Goal: Task Accomplishment & Management: Manage account settings

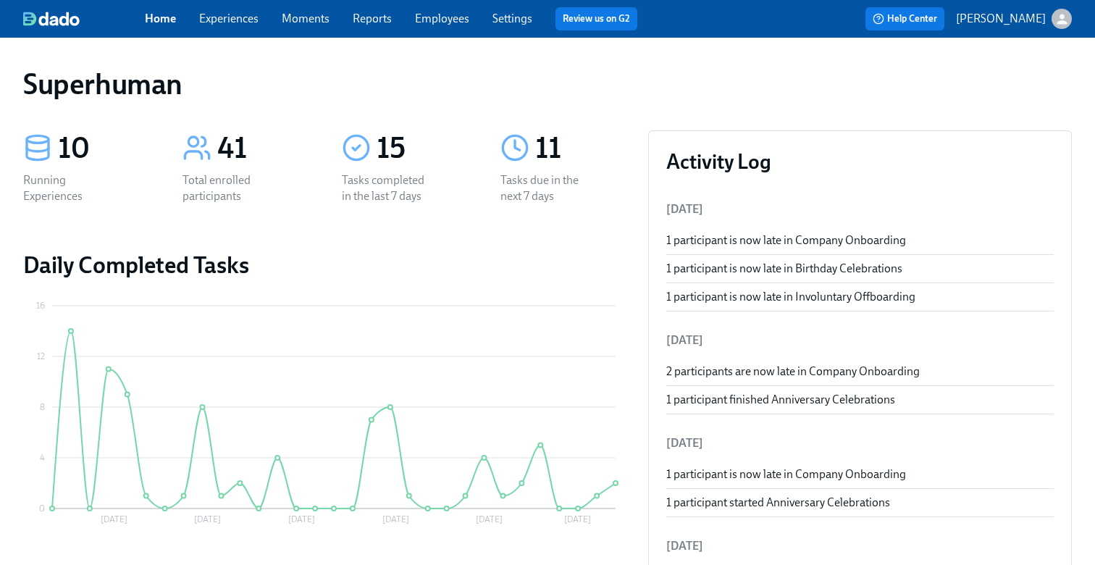
click at [235, 22] on link "Experiences" at bounding box center [228, 19] width 59 height 14
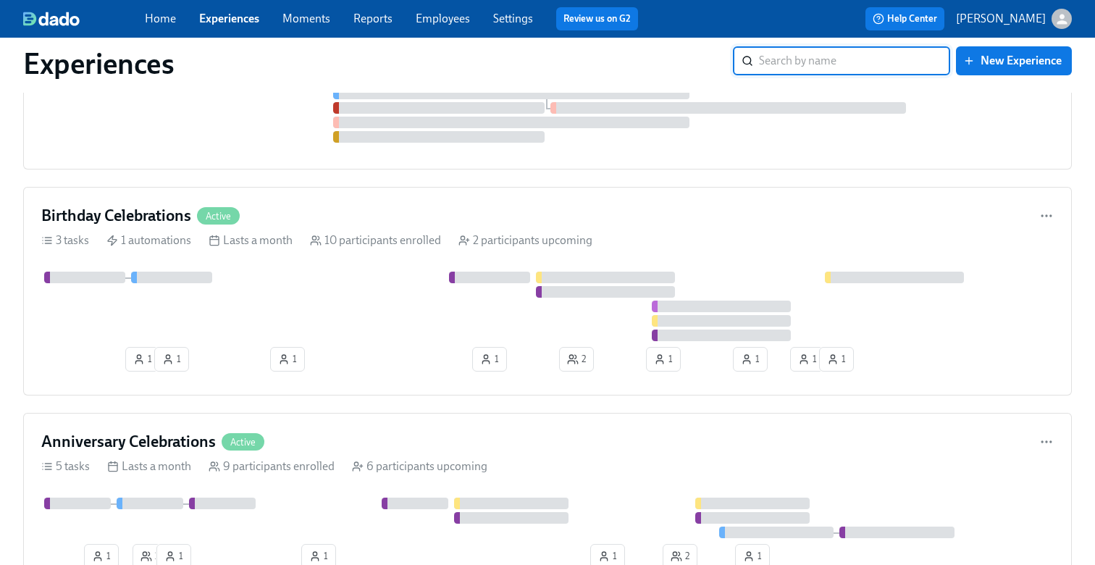
scroll to position [2133, 0]
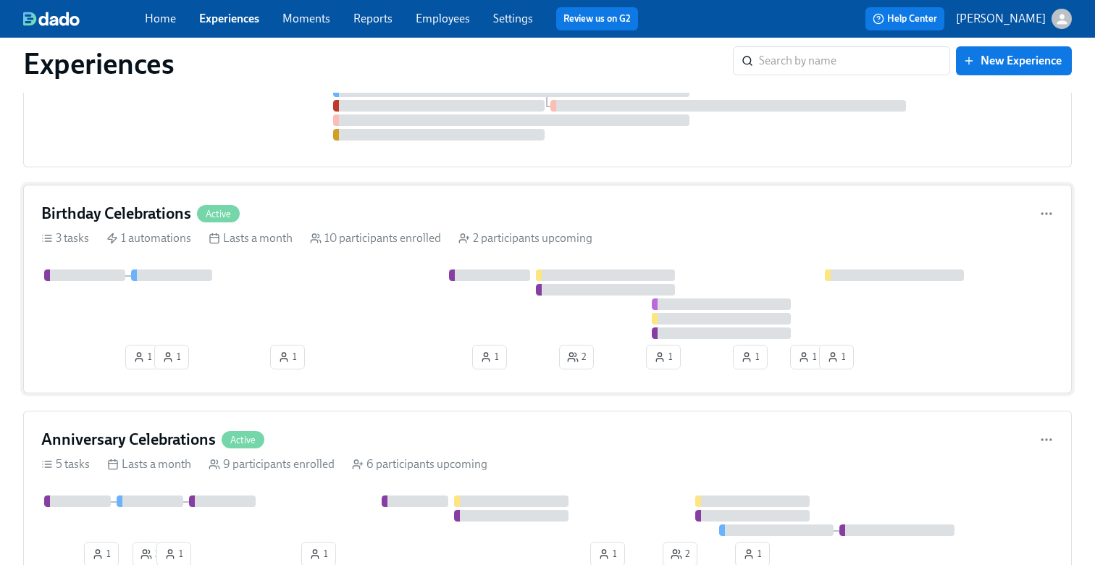
click at [353, 302] on div at bounding box center [547, 304] width 1013 height 70
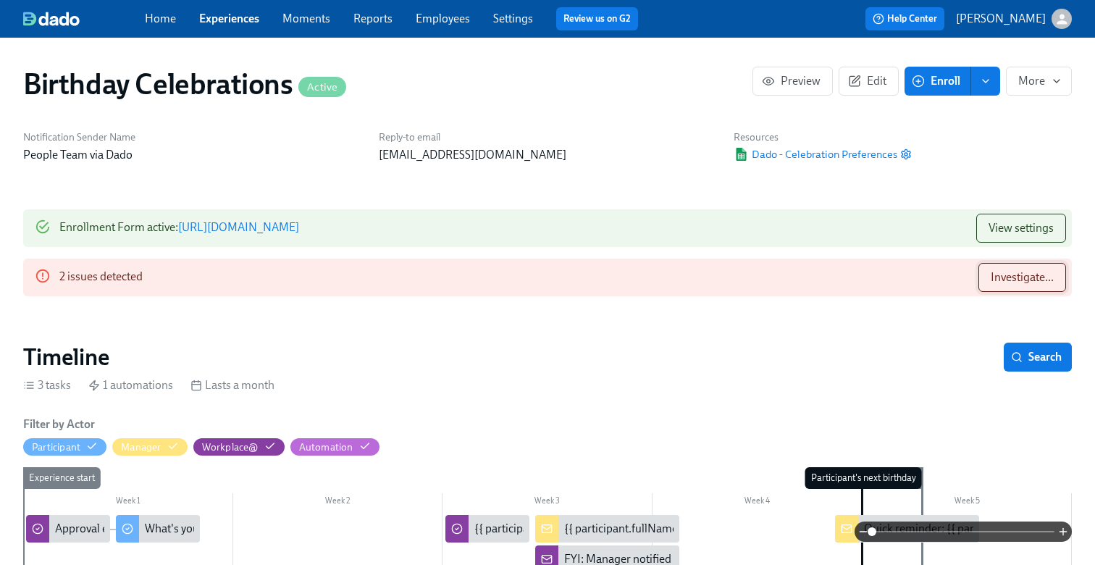
click at [999, 280] on span "Investigate..." at bounding box center [1022, 277] width 63 height 14
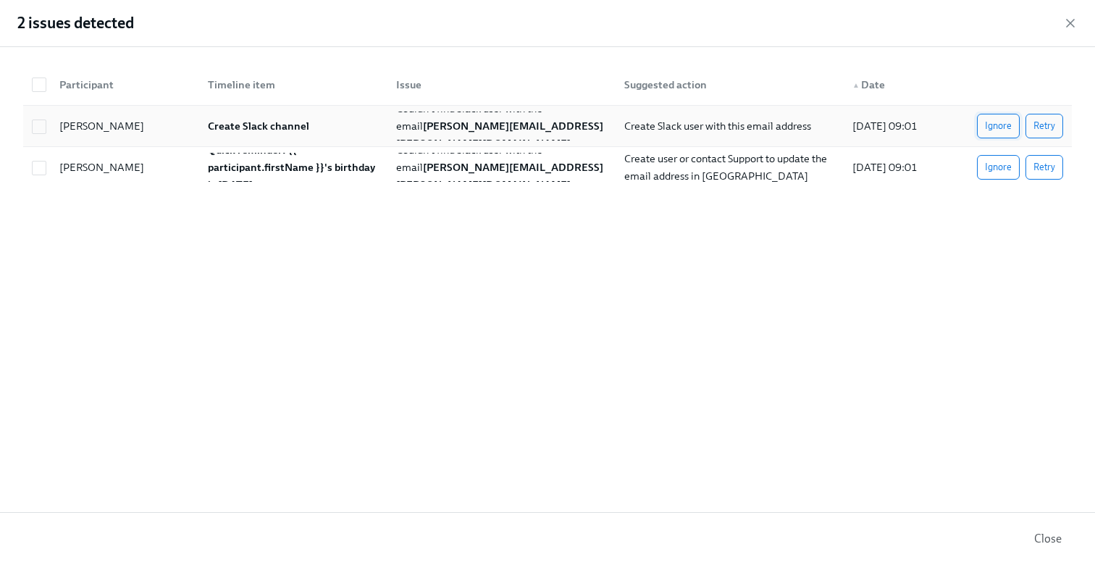
click at [1001, 127] on span "Ignore" at bounding box center [998, 126] width 27 height 14
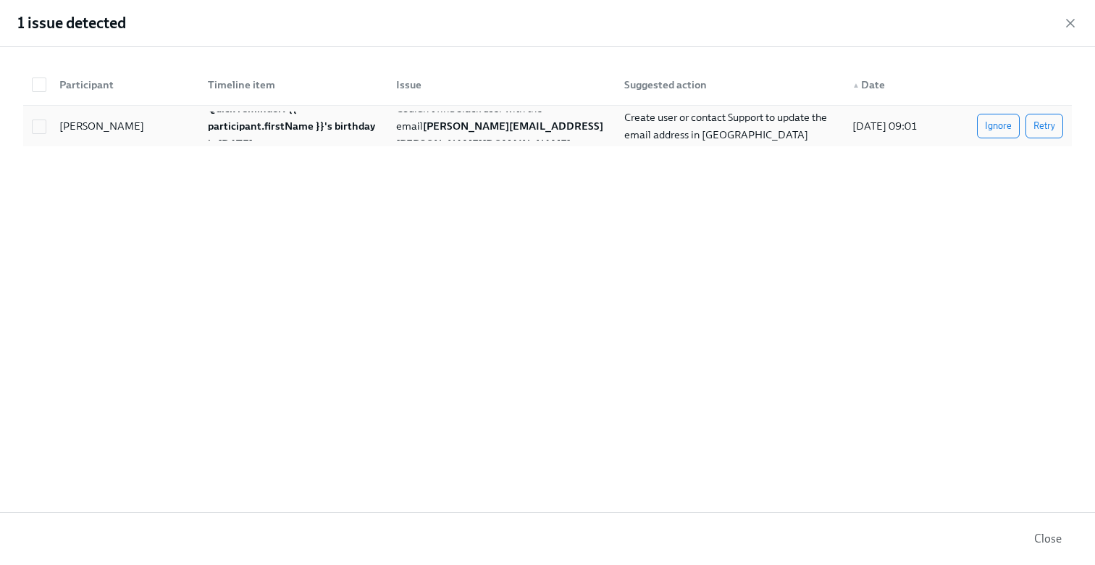
scroll to position [0, 4891]
click at [1066, 23] on icon "button" at bounding box center [1070, 23] width 14 height 14
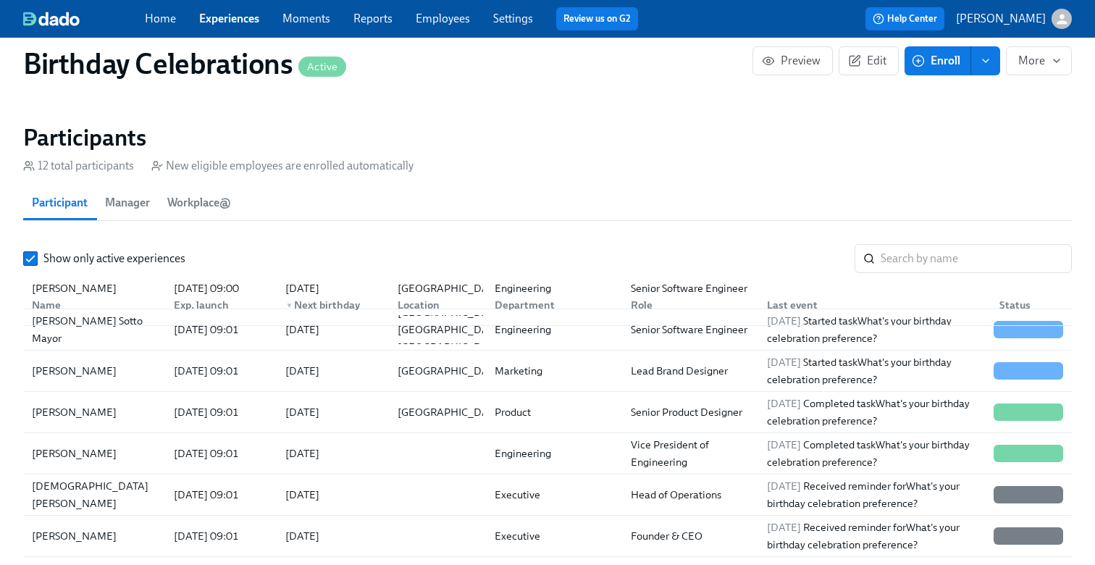
scroll to position [102, 0]
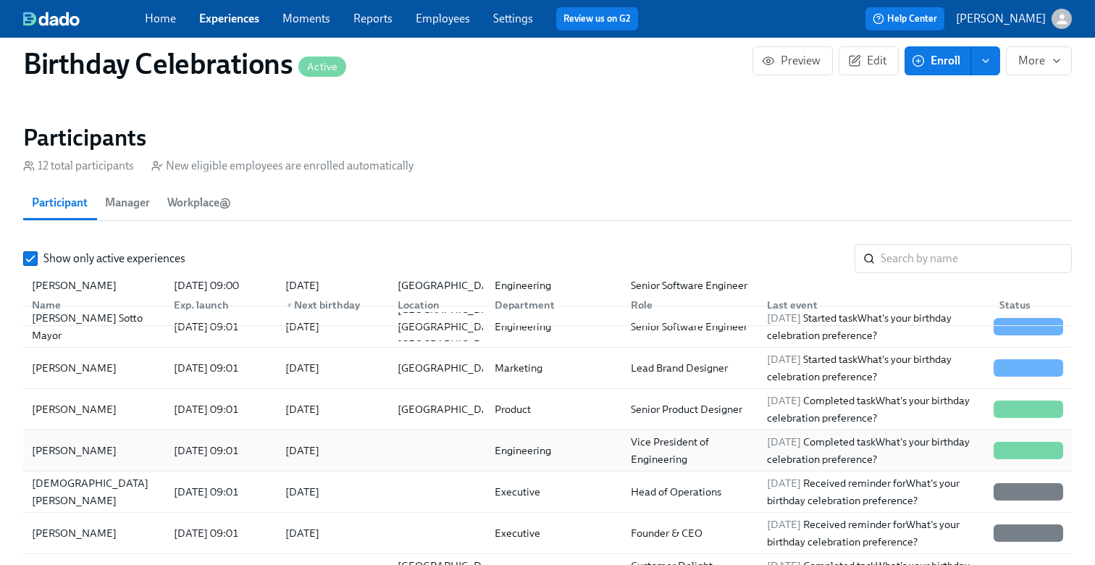
click at [389, 440] on div at bounding box center [434, 450] width 97 height 29
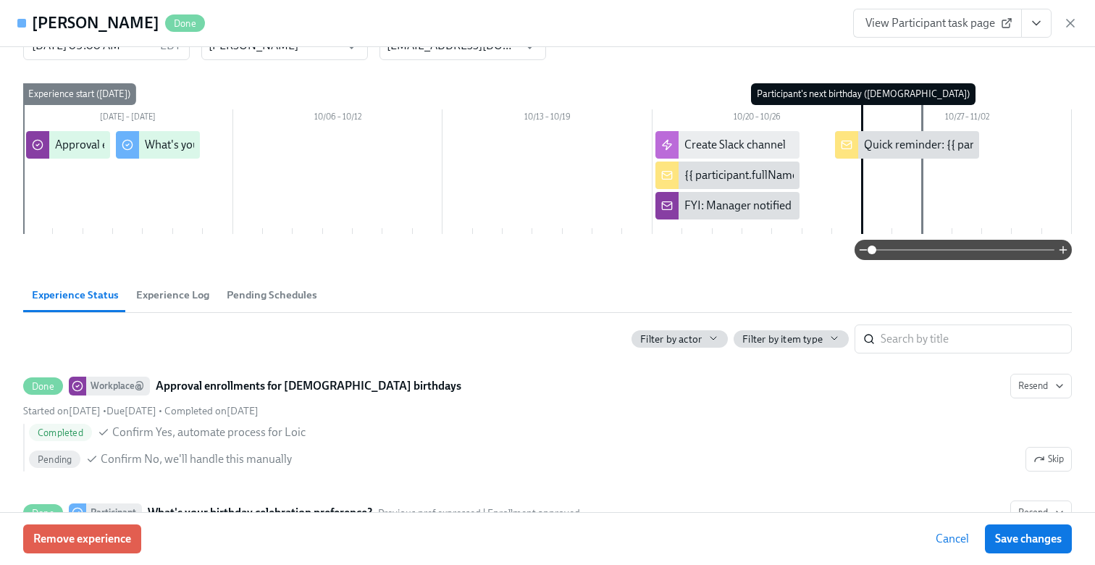
scroll to position [54, 0]
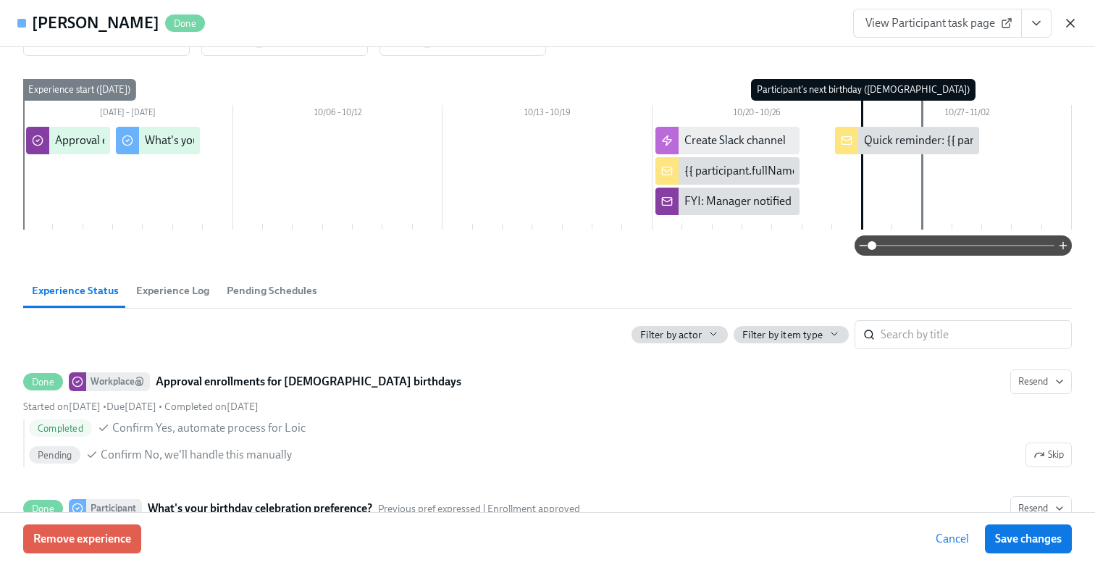
click at [1065, 21] on icon "button" at bounding box center [1070, 23] width 14 height 14
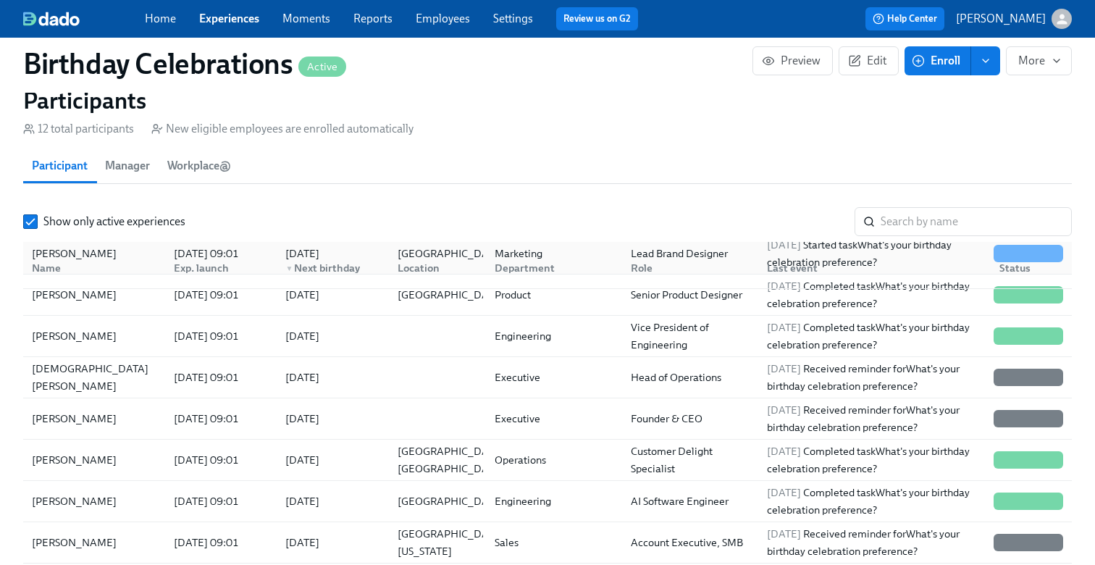
scroll to position [1151, 0]
